Goal: Information Seeking & Learning: Learn about a topic

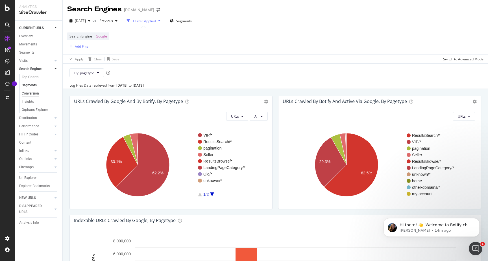
click at [31, 92] on div "Conversion" at bounding box center [30, 94] width 17 height 6
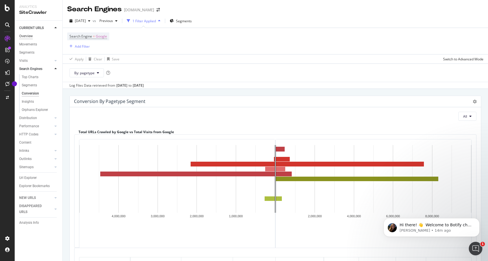
click at [27, 38] on div "Overview" at bounding box center [26, 36] width 14 height 6
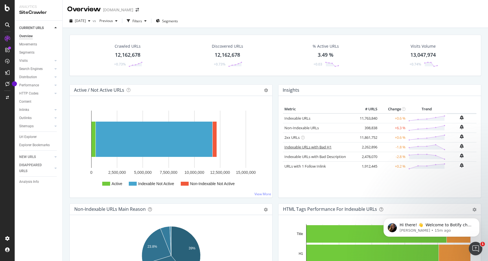
click at [312, 148] on link "Indexable URLs with Bad H1" at bounding box center [308, 147] width 47 height 5
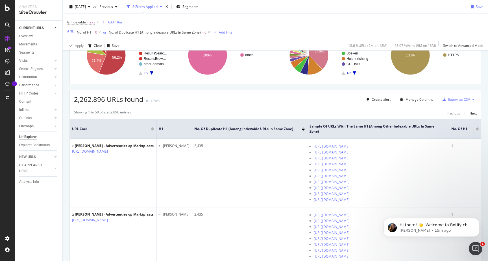
scroll to position [67, 0]
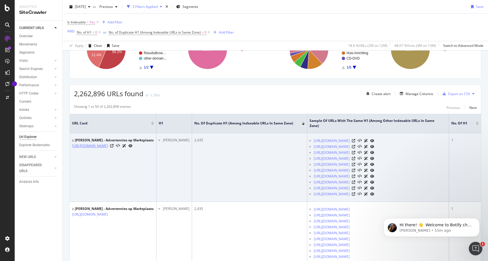
click at [108, 147] on link "https://www.marktplaats.nl/u/peter/13600477/" at bounding box center [90, 146] width 36 height 6
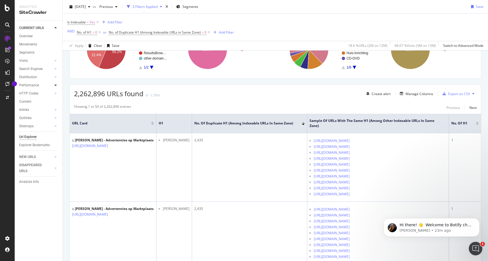
click at [57, 85] on icon at bounding box center [56, 85] width 2 height 3
click at [33, 94] on div "Top Charts" at bounding box center [30, 94] width 17 height 6
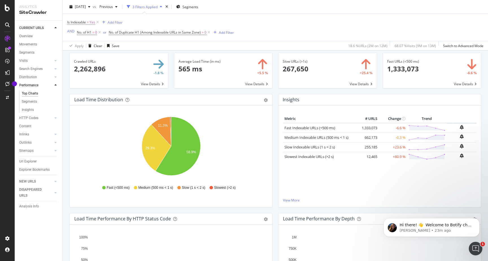
scroll to position [25, 0]
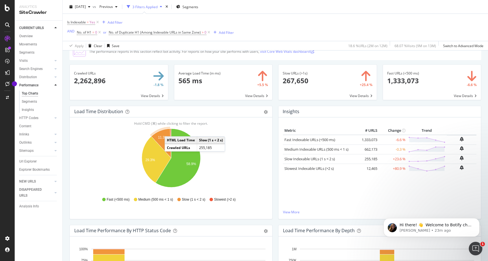
click at [170, 131] on icon "A chart." at bounding box center [161, 143] width 20 height 29
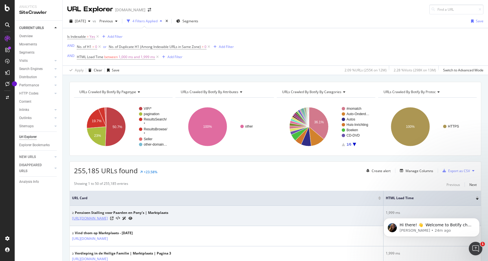
click at [108, 220] on link "[URL][DOMAIN_NAME]" at bounding box center [90, 219] width 36 height 6
click at [114, 219] on icon at bounding box center [111, 218] width 3 height 3
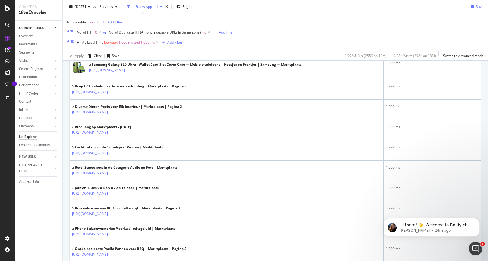
scroll to position [350, 0]
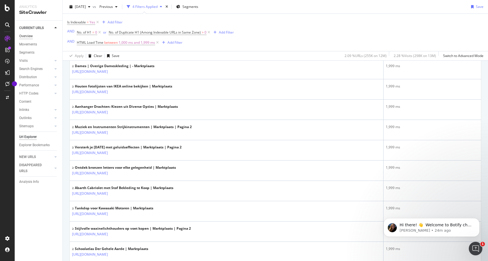
click at [27, 36] on div "Overview" at bounding box center [26, 36] width 14 height 6
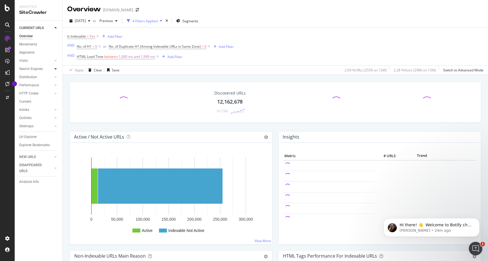
click at [55, 68] on icon at bounding box center [56, 68] width 2 height 3
click at [34, 77] on div "Top Charts" at bounding box center [30, 77] width 17 height 6
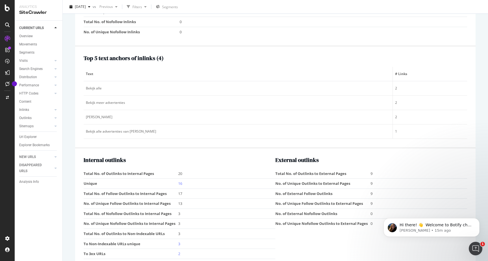
scroll to position [681, 0]
